Goal: Communication & Community: Answer question/provide support

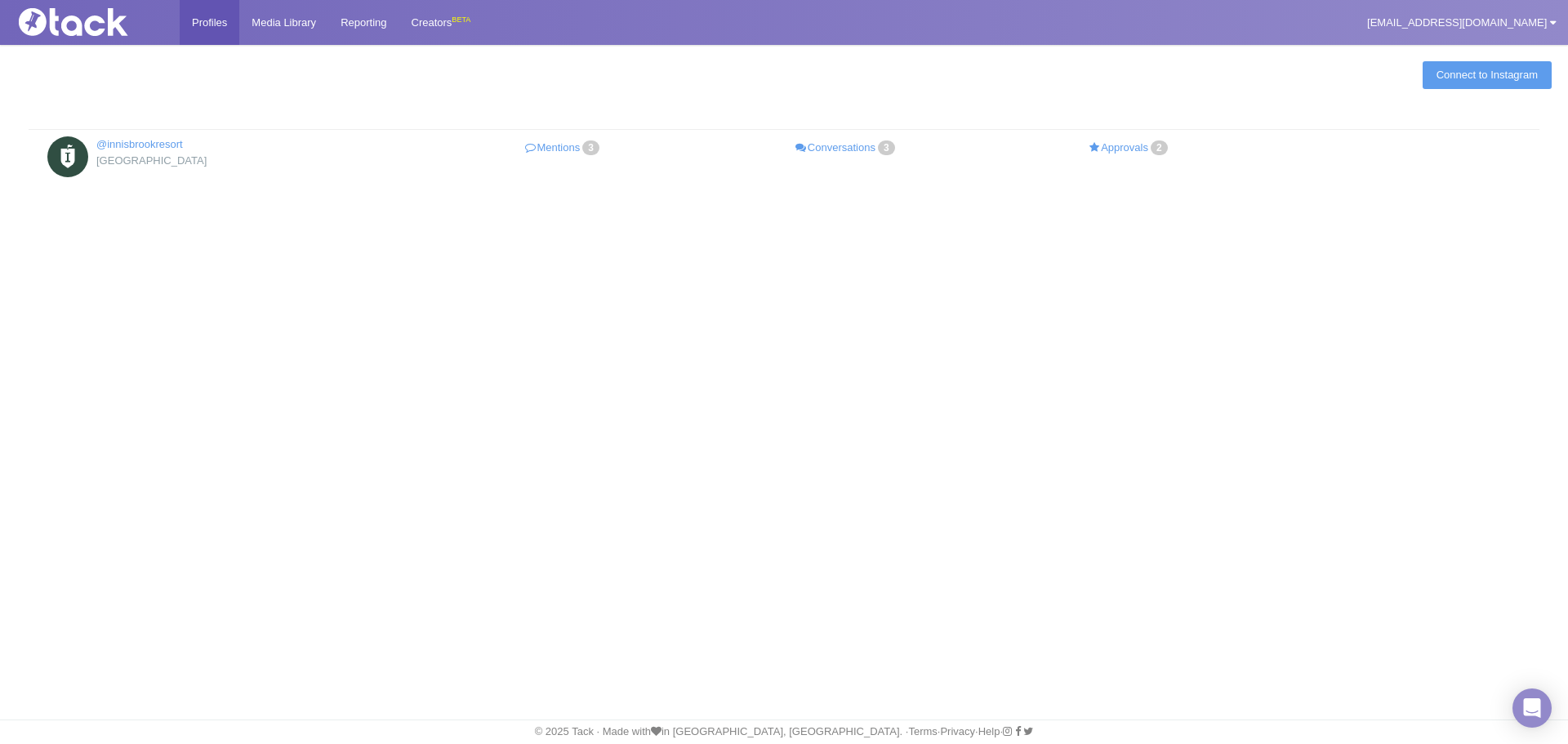
click at [551, 151] on link "Mentions 3" at bounding box center [564, 148] width 284 height 23
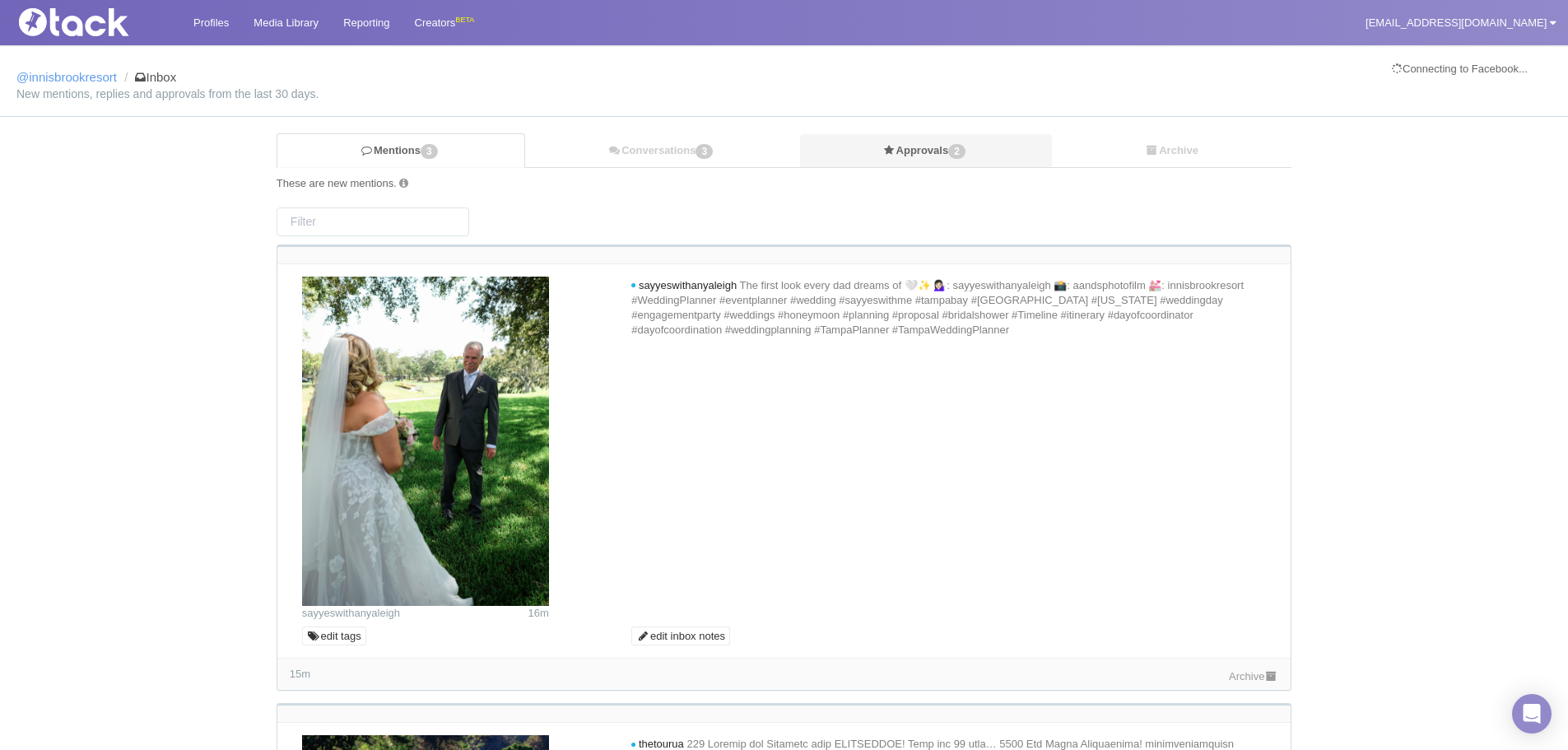
click at [912, 152] on link "Approvals 2" at bounding box center [927, 151] width 253 height 34
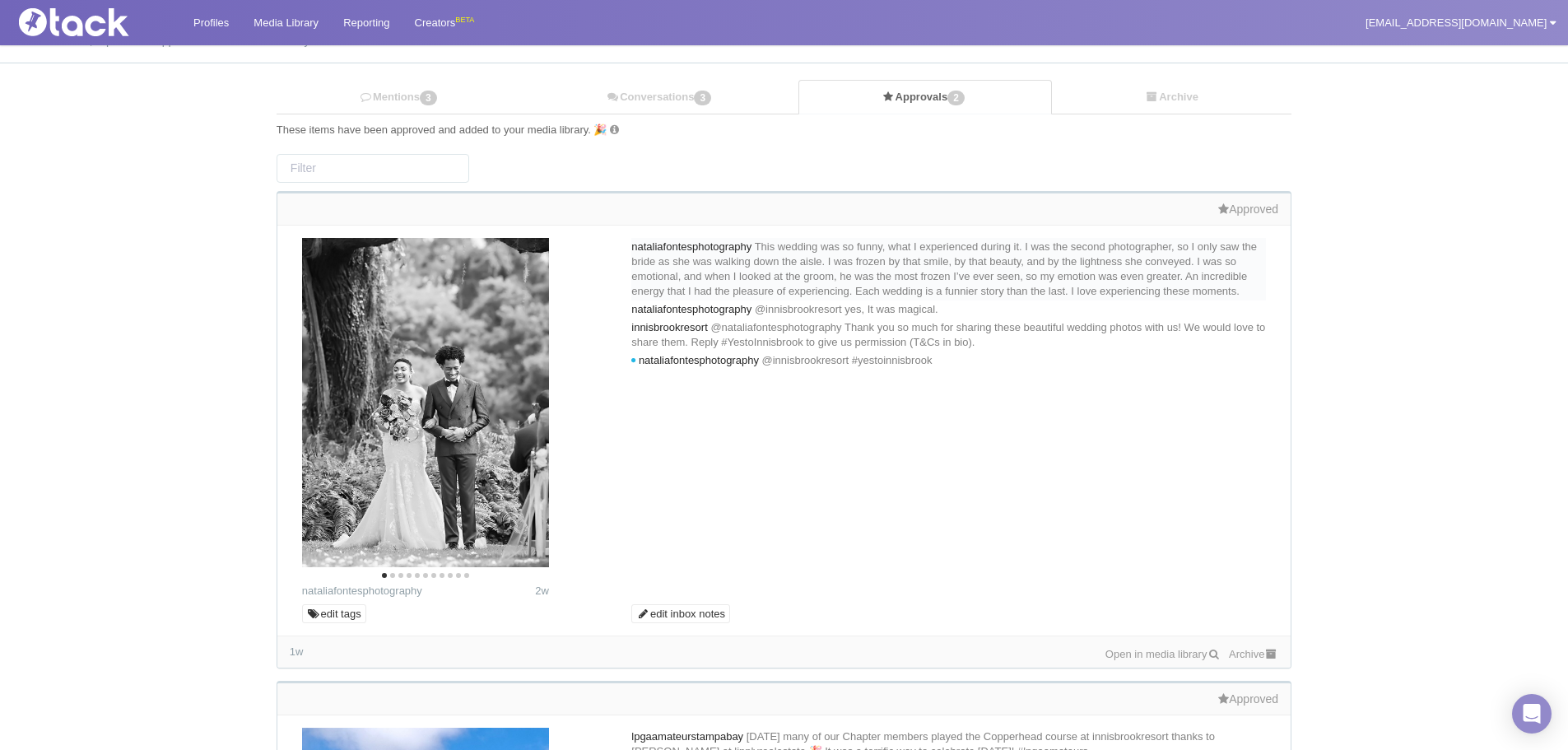
scroll to position [82, 0]
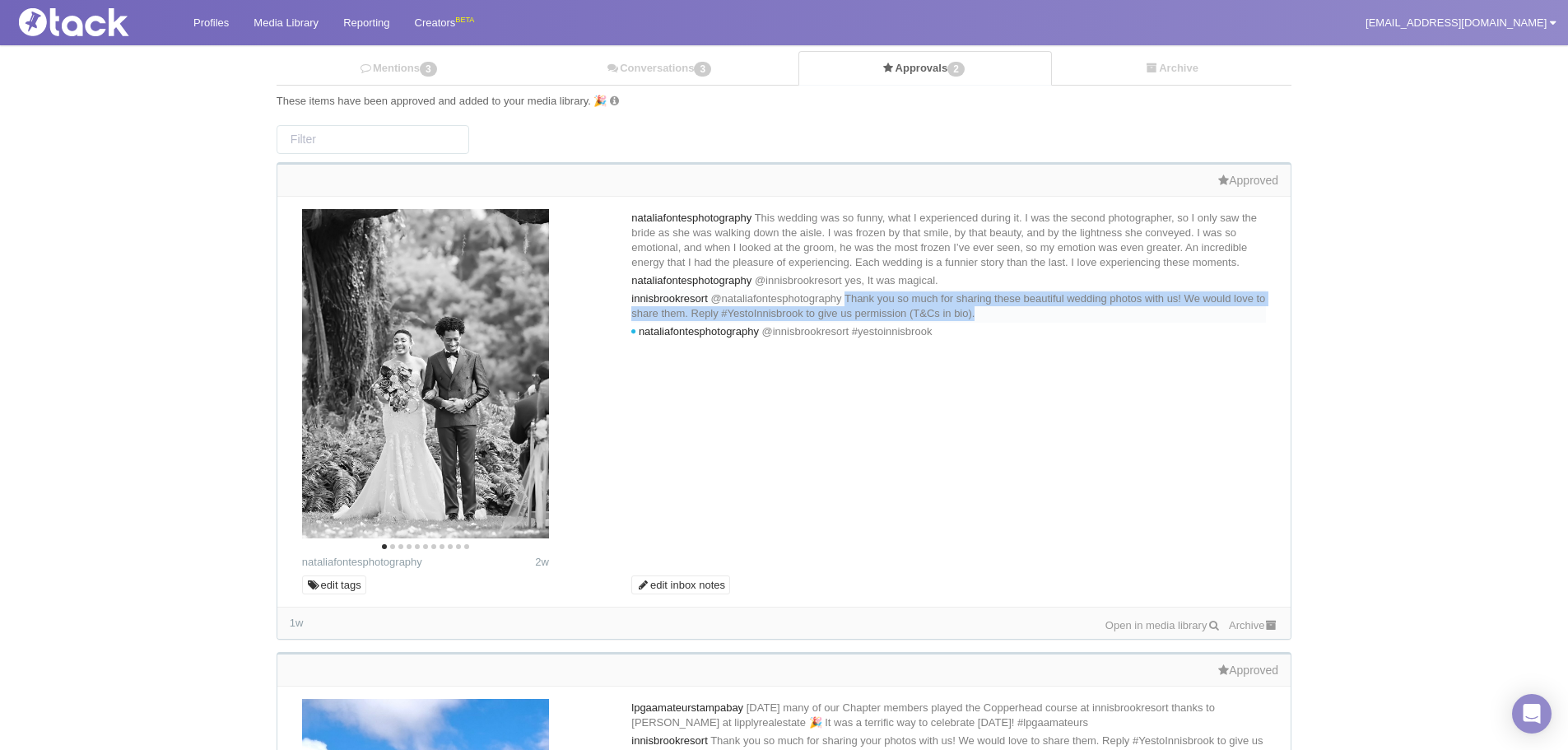
drag, startPoint x: 1137, startPoint y: 330, endPoint x: 873, endPoint y: 308, distance: 264.9
click at [873, 308] on div "innisbrookresort @[PERSON_NAME] Thank you so much for sharing these beautiful w…" at bounding box center [948, 306] width 634 height 33
copy span "Thank you so much for sharing these beautiful wedding photos with us! We would …"
click at [653, 67] on link "Conversations 3" at bounding box center [660, 69] width 274 height 34
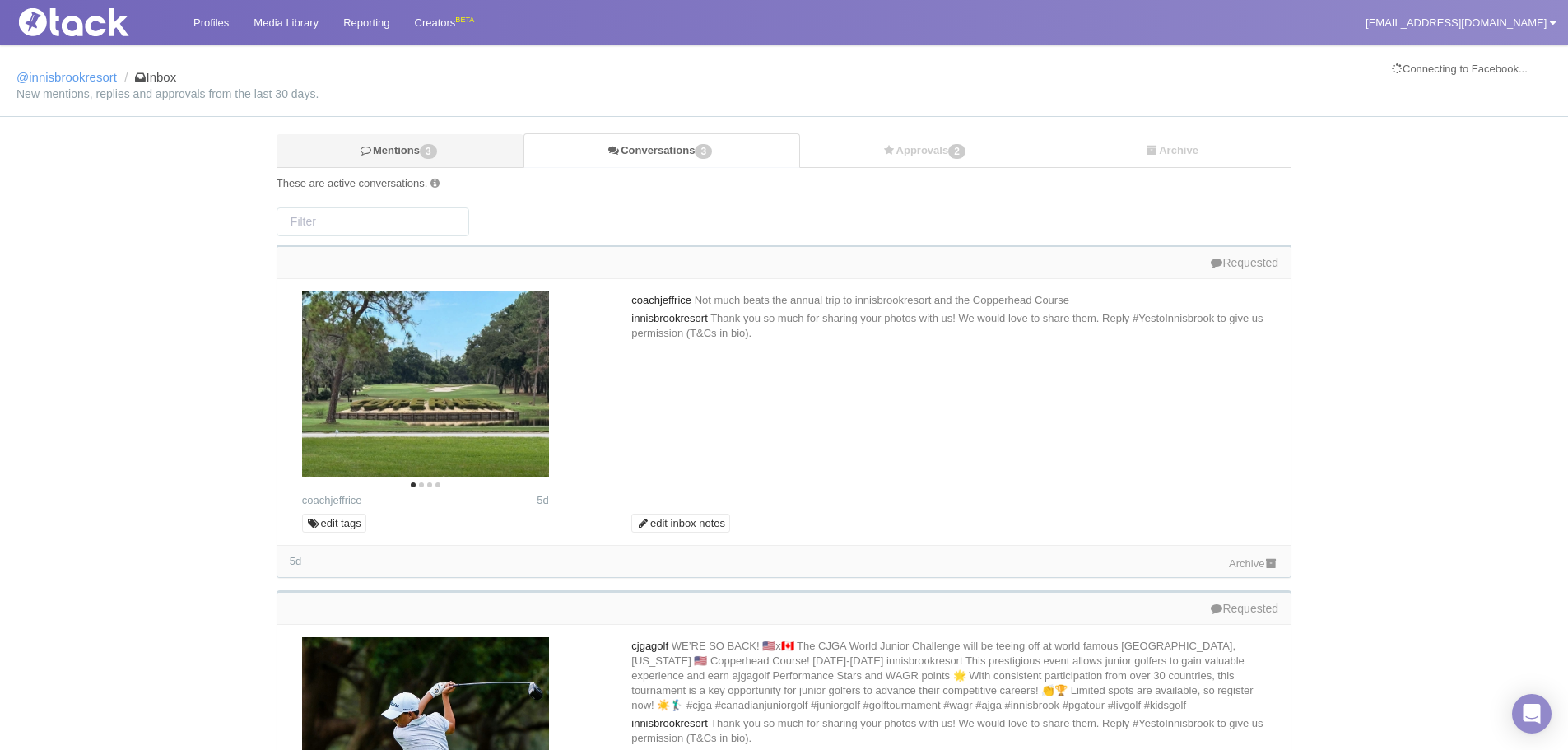
click at [454, 148] on link "Mentions 3" at bounding box center [400, 151] width 247 height 34
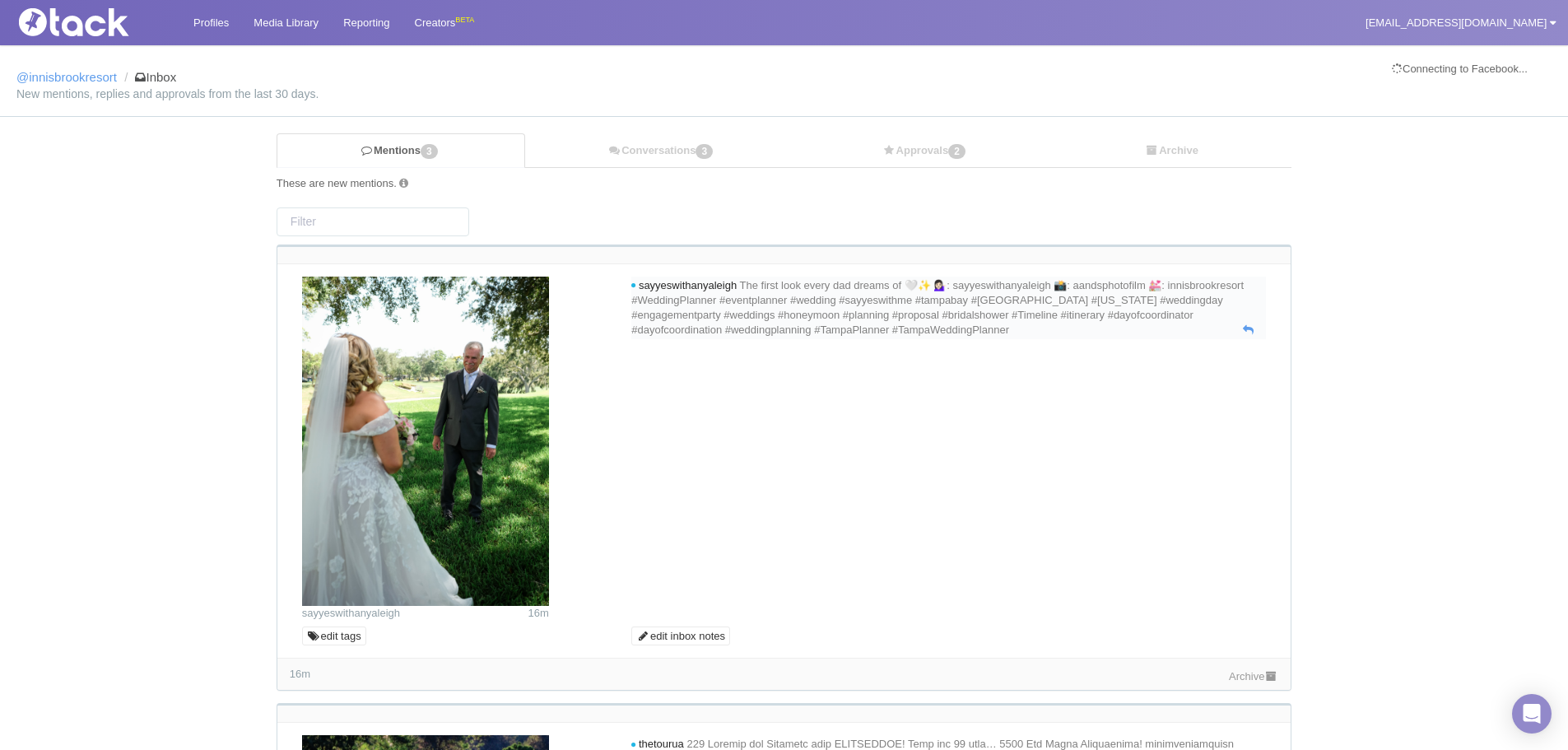
click at [1255, 330] on div "sayyeswithanyaleigh The first look every dad dreams of 🤍✨ 💁🏻‍♀️: sayyeswithanya…" at bounding box center [948, 308] width 634 height 63
click at [1245, 329] on icon at bounding box center [1248, 329] width 11 height 11
click at [1249, 335] on icon at bounding box center [1248, 329] width 11 height 11
click at [1109, 375] on textarea at bounding box center [949, 366] width 627 height 49
paste textarea "Thank you so much for sharing these beautiful wedding photos with us! We would …"
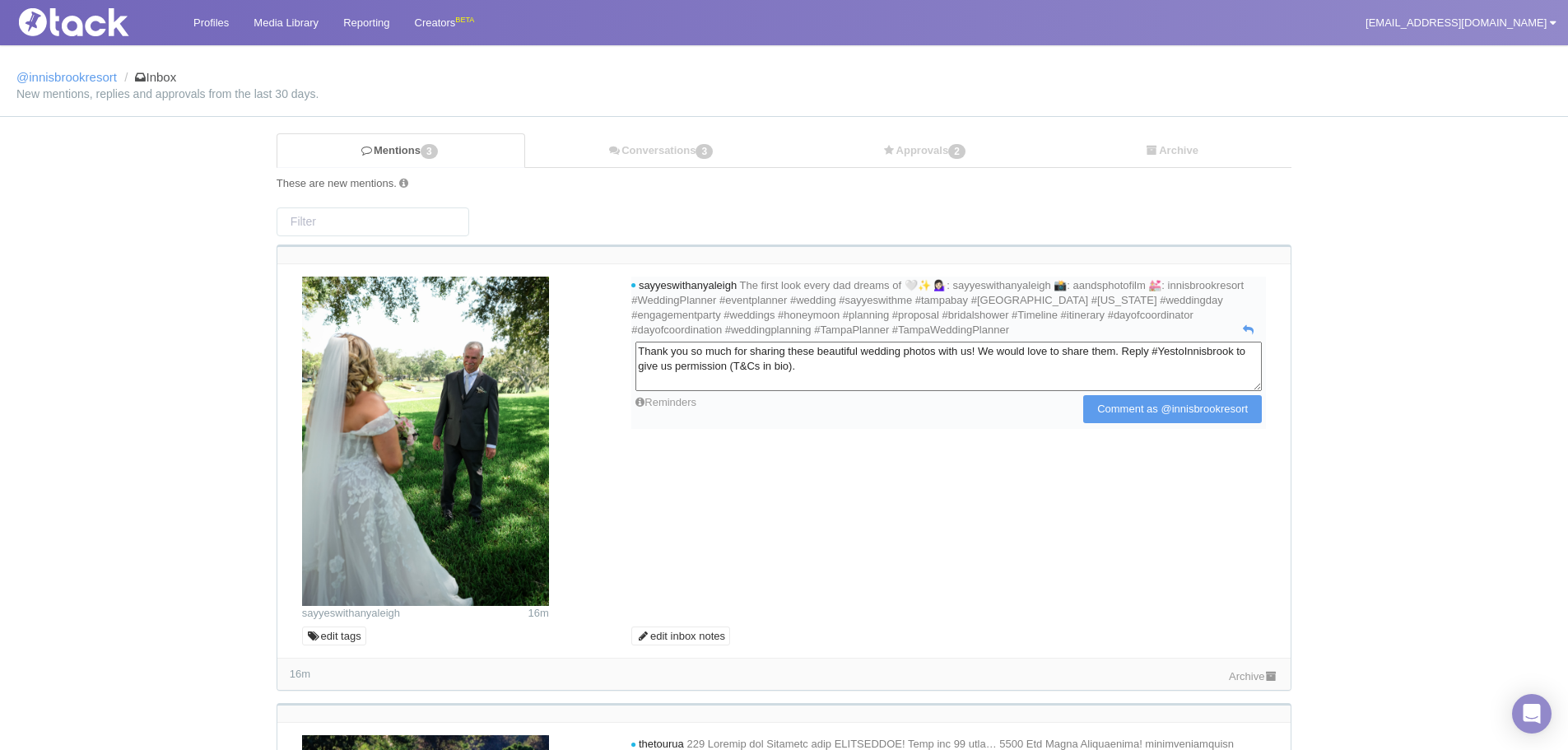
click at [824, 355] on textarea "Thank you so much for sharing these beautiful wedding photos with us! We would …" at bounding box center [949, 366] width 627 height 49
drag, startPoint x: 883, startPoint y: 350, endPoint x: 967, endPoint y: 348, distance: 84.0
click at [967, 348] on textarea "Thank you so much for sharing this beautiful wedding photos with us! We would l…" at bounding box center [949, 366] width 627 height 49
click at [956, 346] on textarea "Thank you so much for sharing this beautiful photo with us! We would love to sh…" at bounding box center [949, 366] width 627 height 49
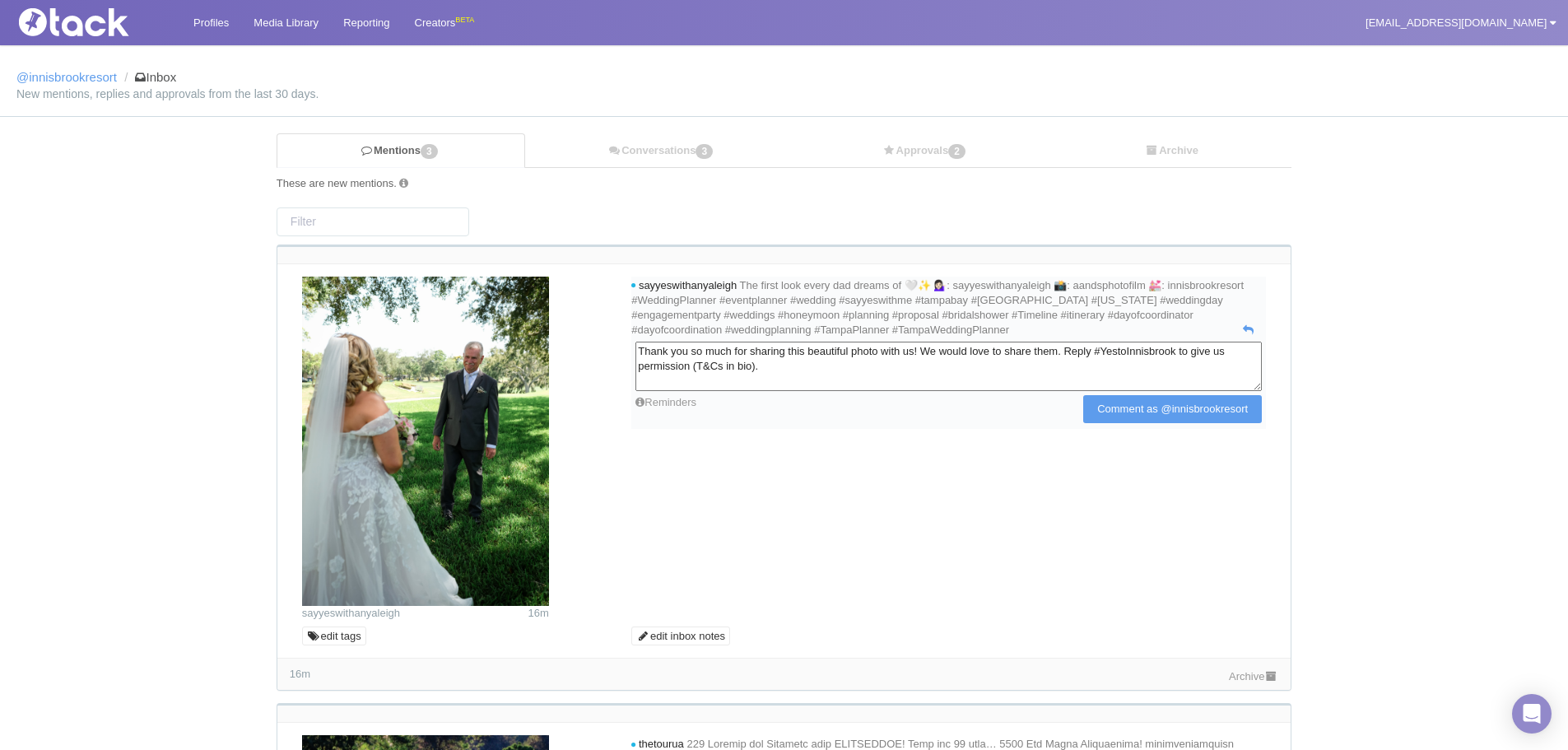
click at [956, 346] on textarea "Thank you so much for sharing this beautiful photo with us! We would love to sh…" at bounding box center [949, 366] width 627 height 49
click at [1228, 354] on textarea "Thank you so much for sharing this beautiful photo with us from your special da…" at bounding box center [949, 366] width 627 height 49
type textarea "Thank you so much for sharing this beautiful photo with us from your special da…"
click at [1196, 417] on input "Comment as @innisbrookresort" at bounding box center [1172, 409] width 179 height 28
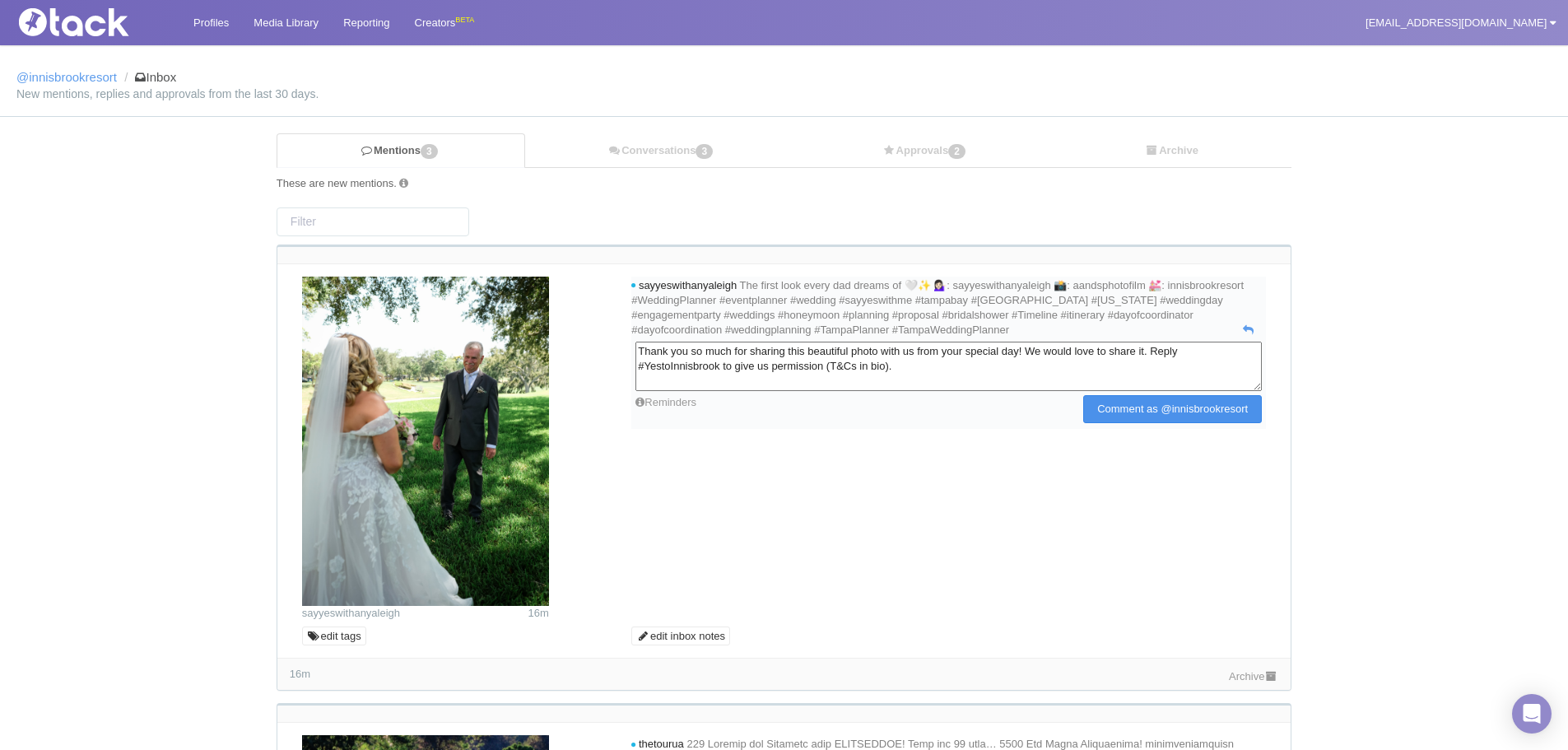
type input "Commenting..."
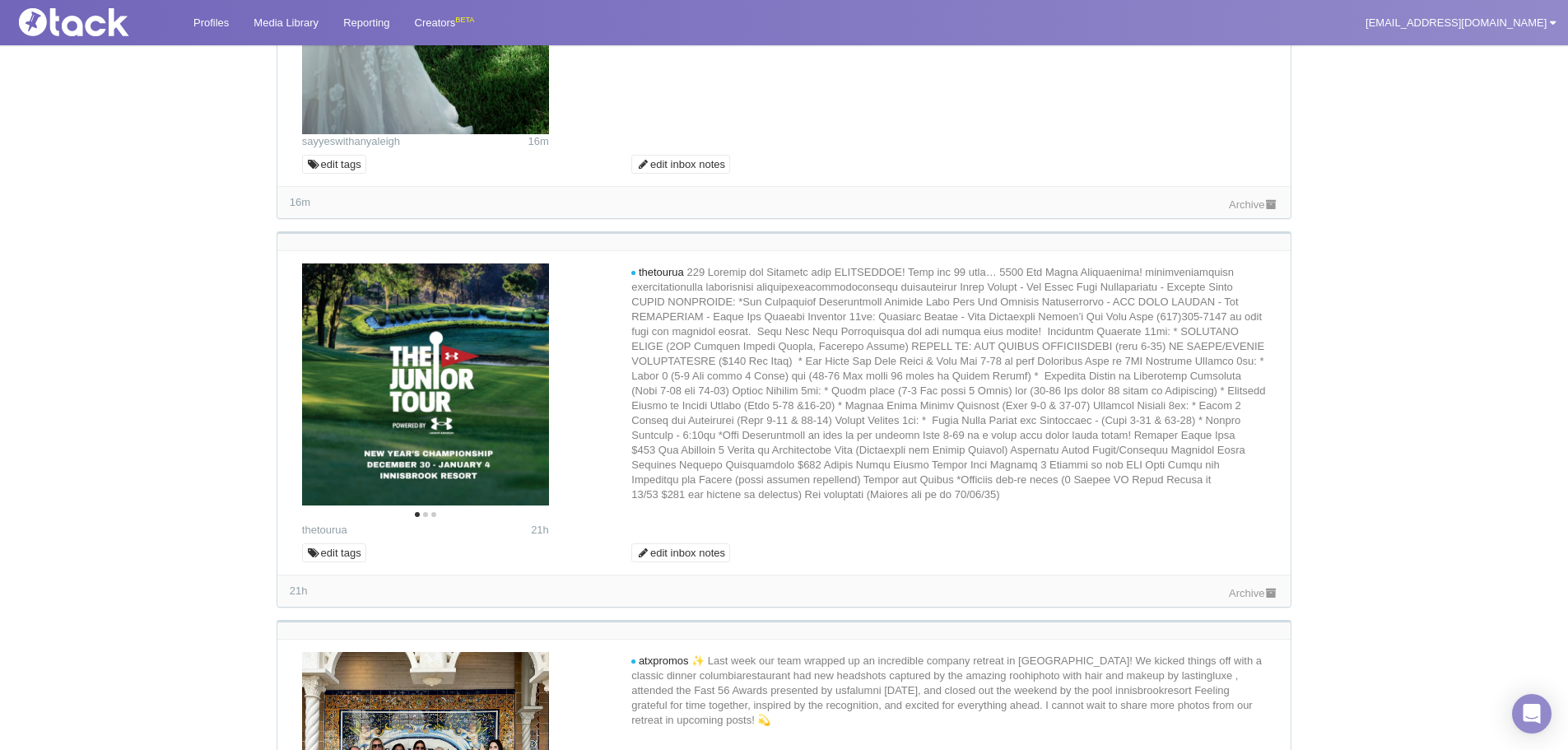
scroll to position [494, 0]
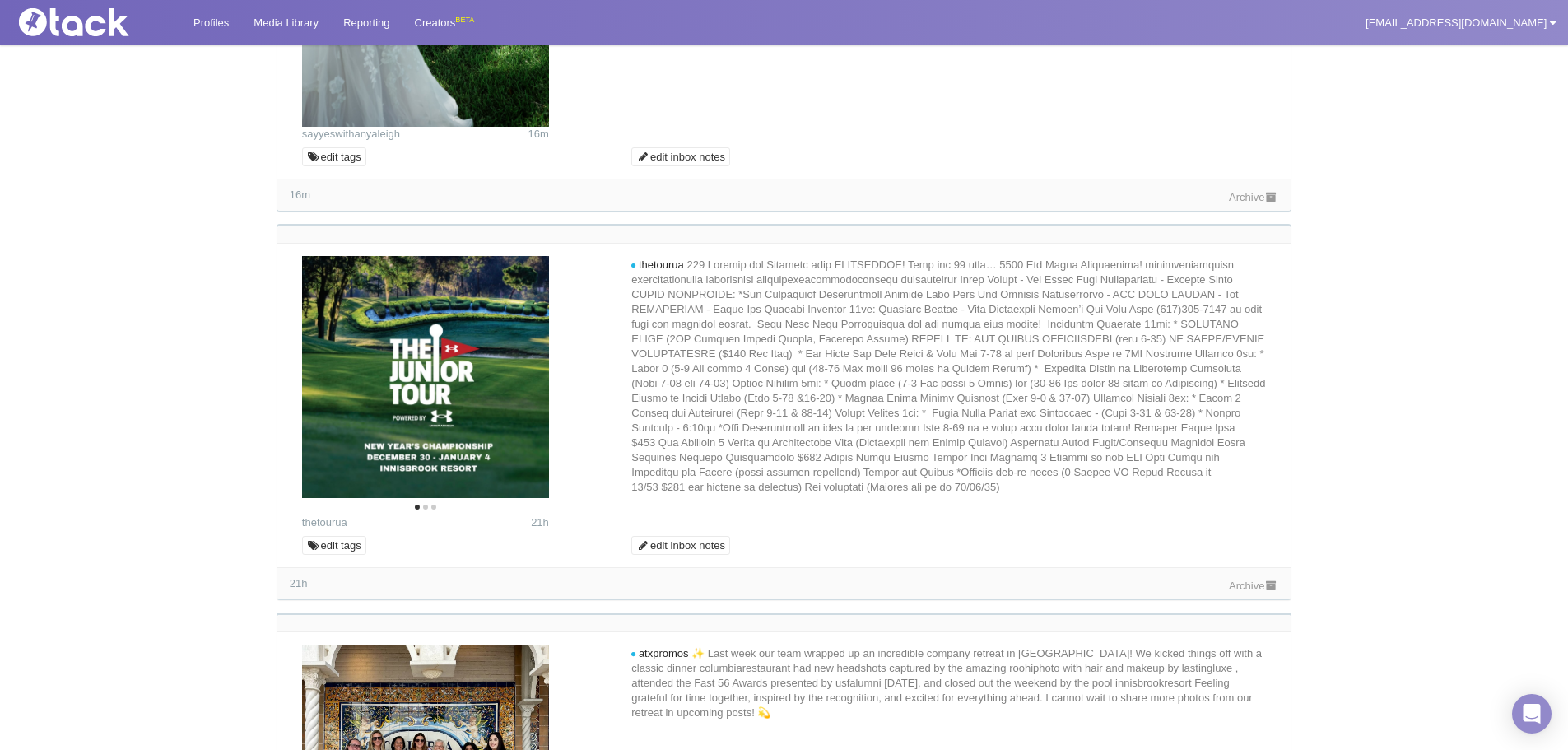
click at [1229, 584] on link "Archive" at bounding box center [1254, 586] width 49 height 13
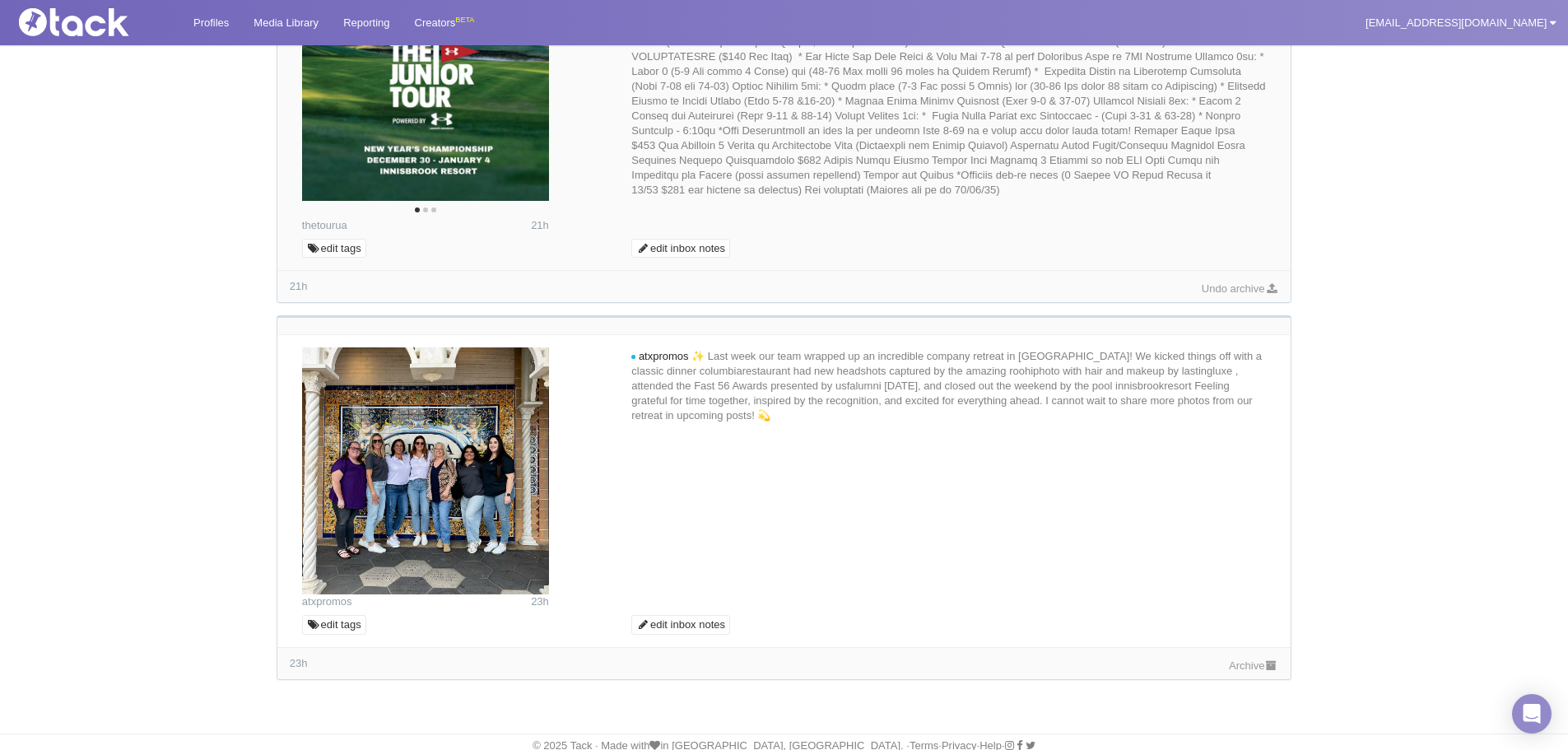
scroll to position [799, 0]
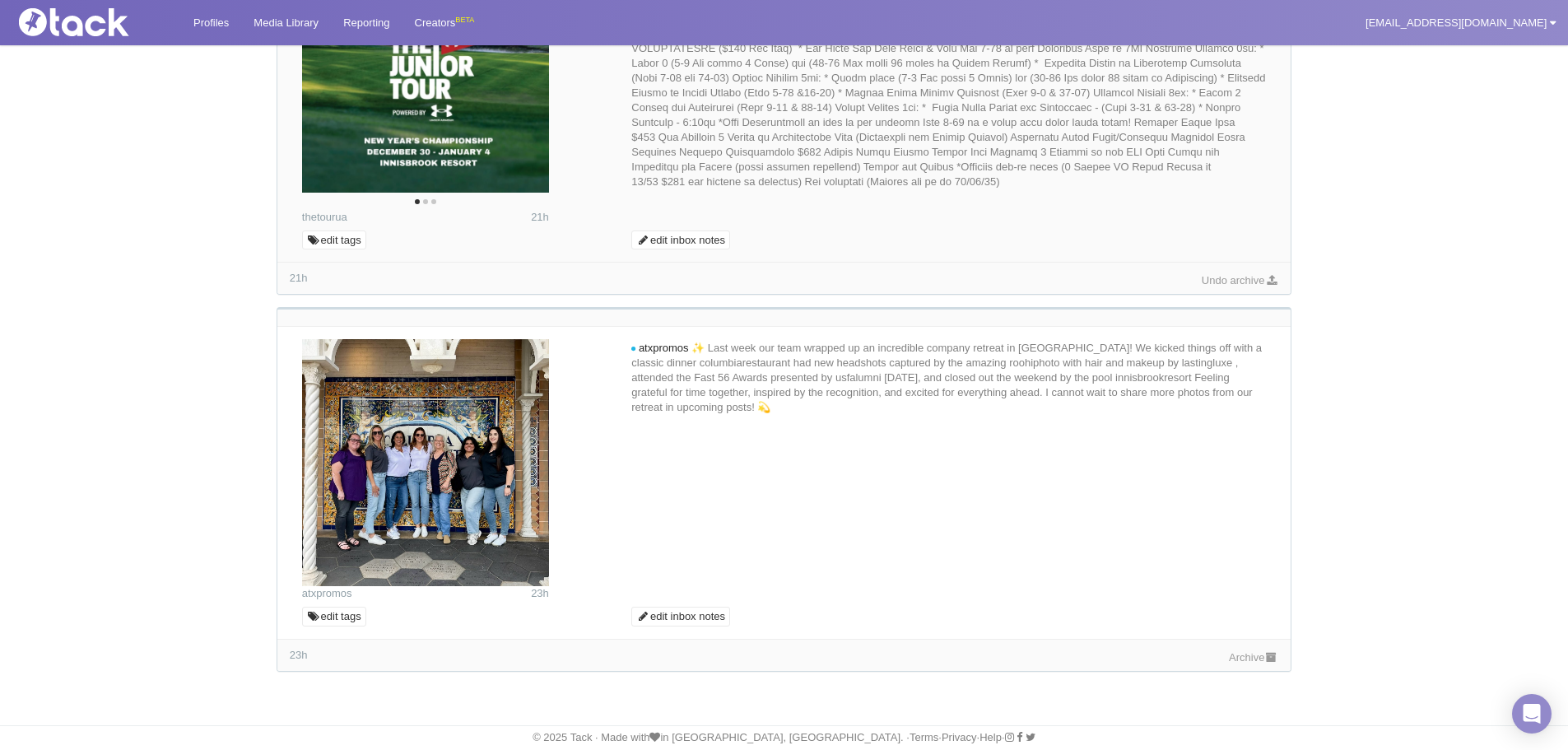
click at [1240, 657] on link "Archive" at bounding box center [1254, 657] width 49 height 13
